Goal: Transaction & Acquisition: Purchase product/service

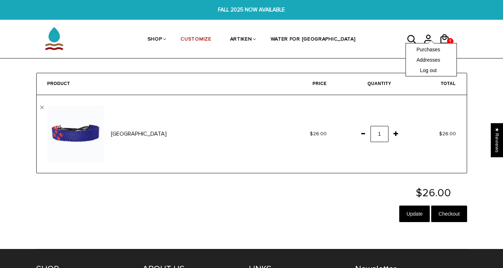
click at [418, 44] on div "Purchases Addresses Log out" at bounding box center [431, 59] width 51 height 33
click at [414, 43] on div "Purchases Addresses Log out" at bounding box center [431, 59] width 51 height 33
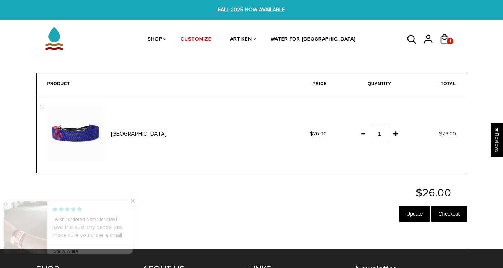
click at [410, 38] on icon at bounding box center [412, 39] width 11 height 17
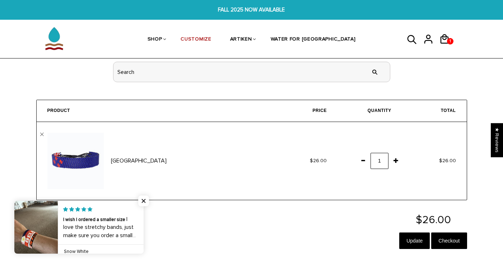
click at [198, 74] on input "header search" at bounding box center [252, 72] width 277 height 20
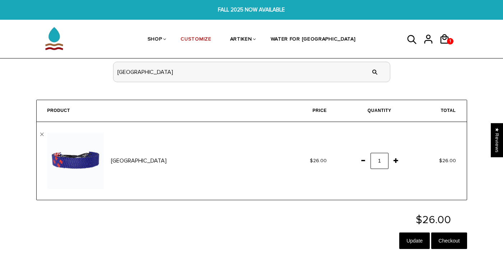
type input "united kingdom"
click at [368, 59] on input "" at bounding box center [375, 72] width 14 height 27
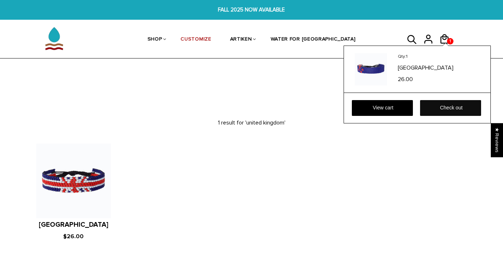
click at [443, 105] on link "Check out" at bounding box center [450, 108] width 61 height 16
